Goal: Task Accomplishment & Management: Use online tool/utility

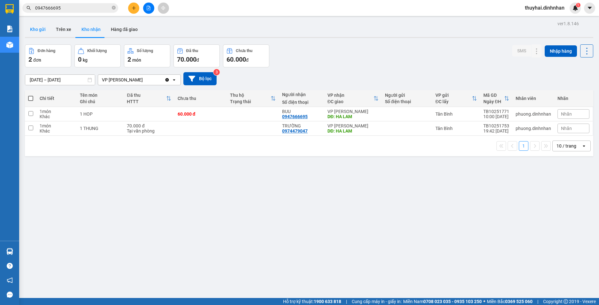
click at [49, 29] on button "Kho gửi" at bounding box center [38, 29] width 26 height 15
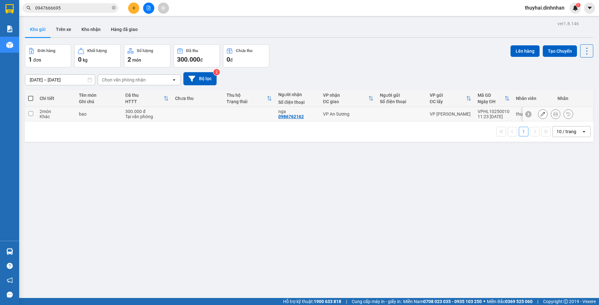
click at [28, 109] on td at bounding box center [31, 114] width 12 height 14
checkbox input "true"
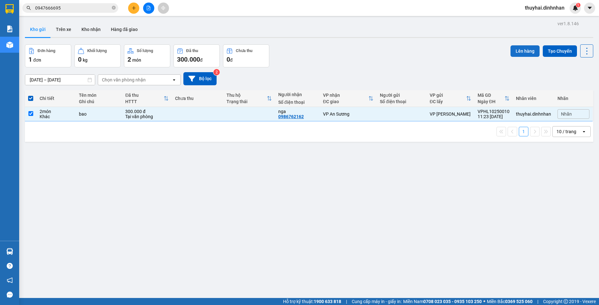
click at [521, 49] on button "Lên hàng" at bounding box center [525, 51] width 29 height 12
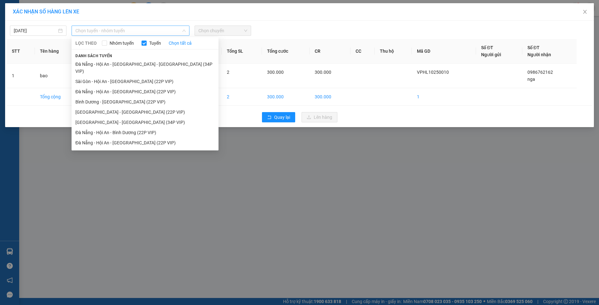
click at [184, 27] on span "Chọn tuyến - nhóm tuyến" at bounding box center [130, 31] width 110 height 10
click at [152, 138] on li "Đà Nẵng - Hội An - [GEOGRAPHIC_DATA] (22P VIP)" at bounding box center [145, 143] width 147 height 10
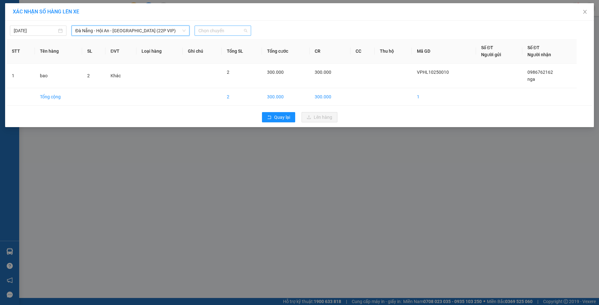
click at [249, 29] on div "Chọn chuyến" at bounding box center [223, 31] width 57 height 10
click at [163, 164] on div "XÁC NHẬN SỐ HÀNG LÊN XE [DATE] [GEOGRAPHIC_DATA] - Hội An - [GEOGRAPHIC_DATA] (…" at bounding box center [299, 152] width 599 height 305
